Goal: Find specific page/section: Find specific page/section

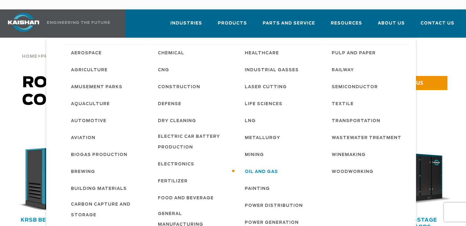
click at [256, 167] on span "Oil and Gas" at bounding box center [261, 172] width 33 height 11
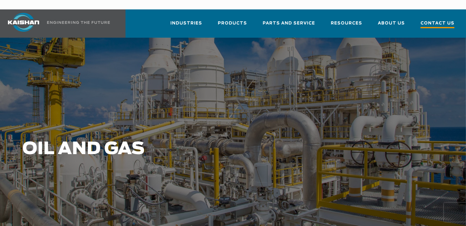
click at [437, 20] on span "Contact Us" at bounding box center [437, 24] width 34 height 8
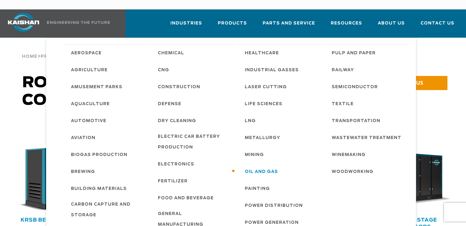
click at [250, 167] on span "Oil and Gas" at bounding box center [261, 172] width 33 height 11
